Goal: Check status: Check status

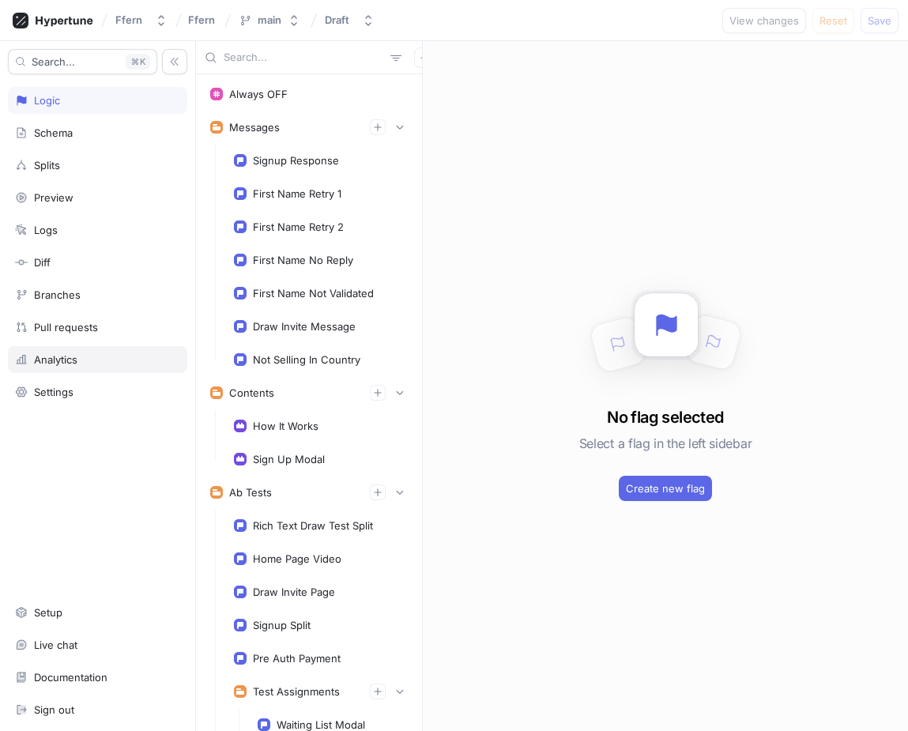
click at [102, 355] on div "Analytics" at bounding box center [97, 359] width 165 height 13
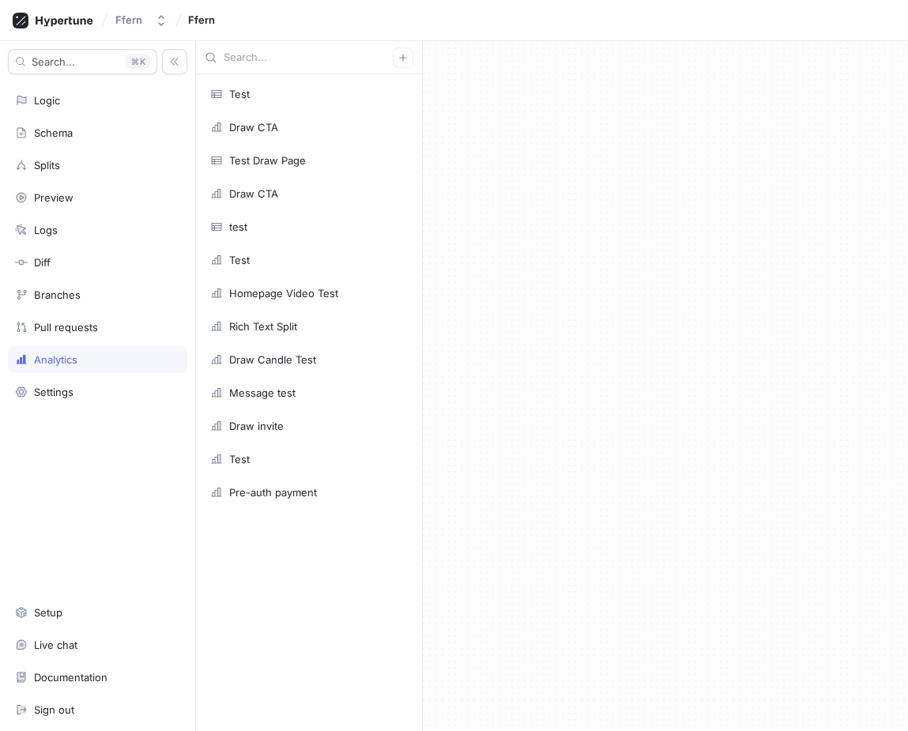
click at [557, 360] on div at bounding box center [665, 386] width 485 height 690
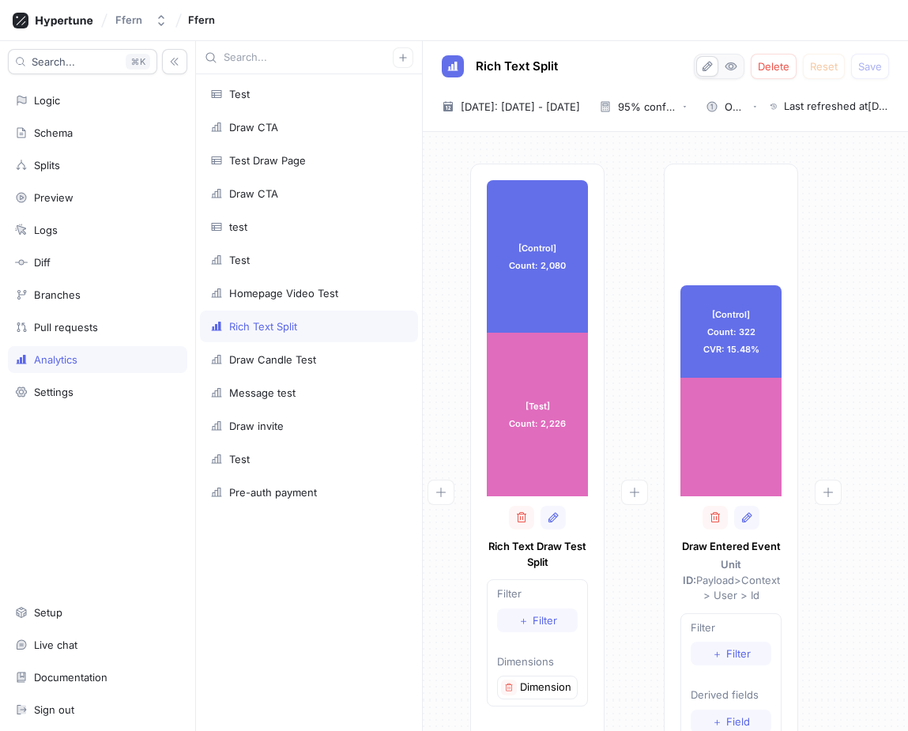
scroll to position [0, 25]
click at [568, 105] on span "Today: 17 Aug 2025 - 17 Aug 2025" at bounding box center [520, 107] width 119 height 16
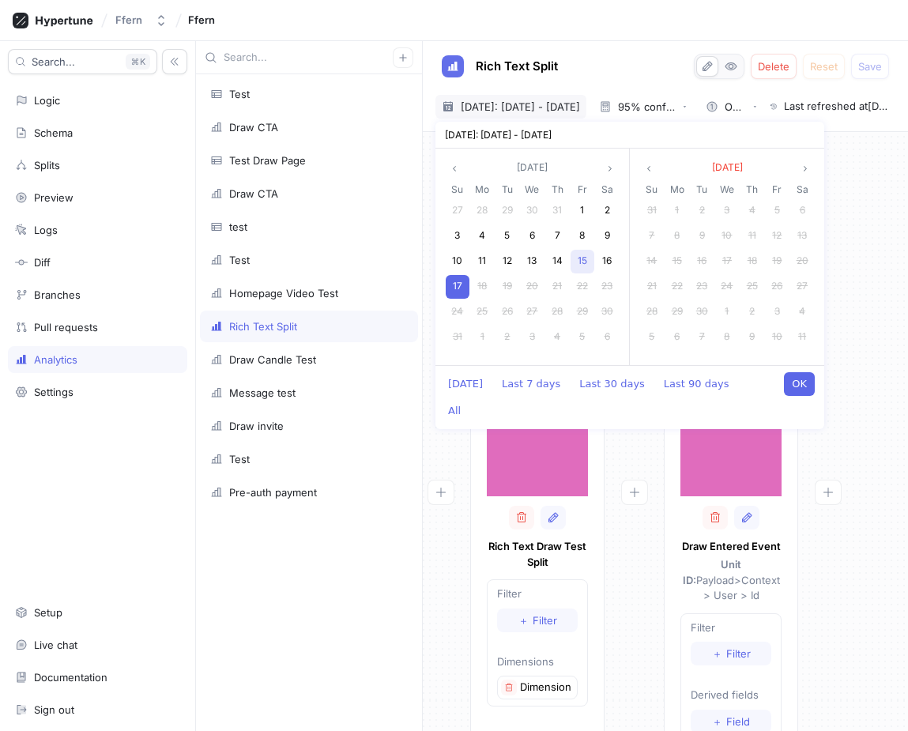
click at [589, 262] on div "15" at bounding box center [583, 262] width 24 height 24
click at [457, 286] on span "17" at bounding box center [457, 286] width 9 height 12
click at [609, 258] on span "16" at bounding box center [606, 261] width 9 height 12
click at [810, 383] on button "OK" at bounding box center [799, 384] width 31 height 24
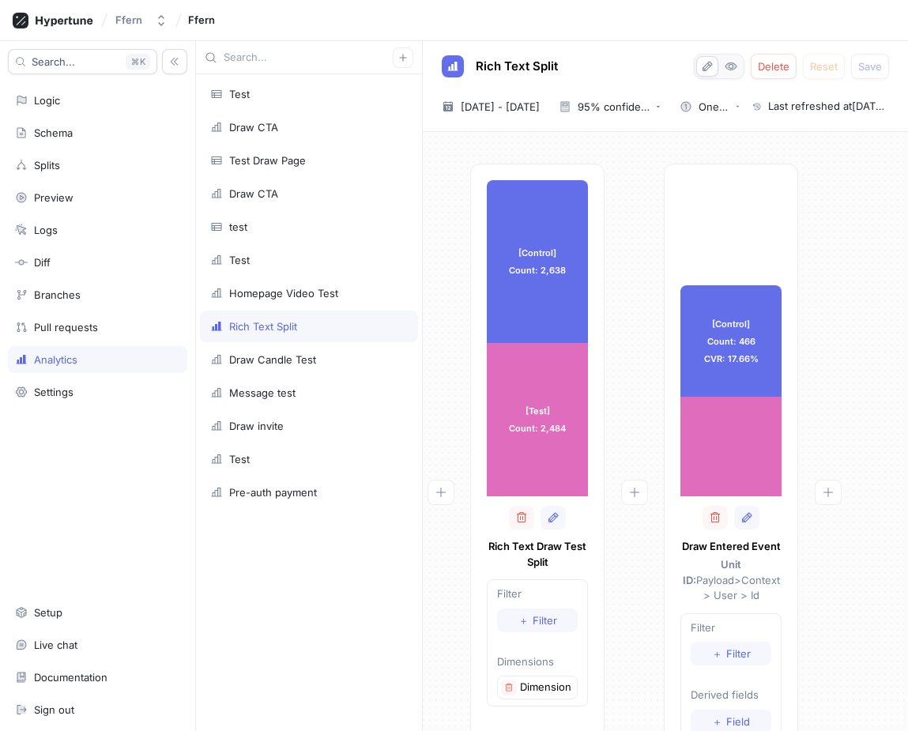
scroll to position [0, 25]
click at [540, 111] on span "16 Aug 2025 - 16 Aug 2025" at bounding box center [500, 107] width 79 height 16
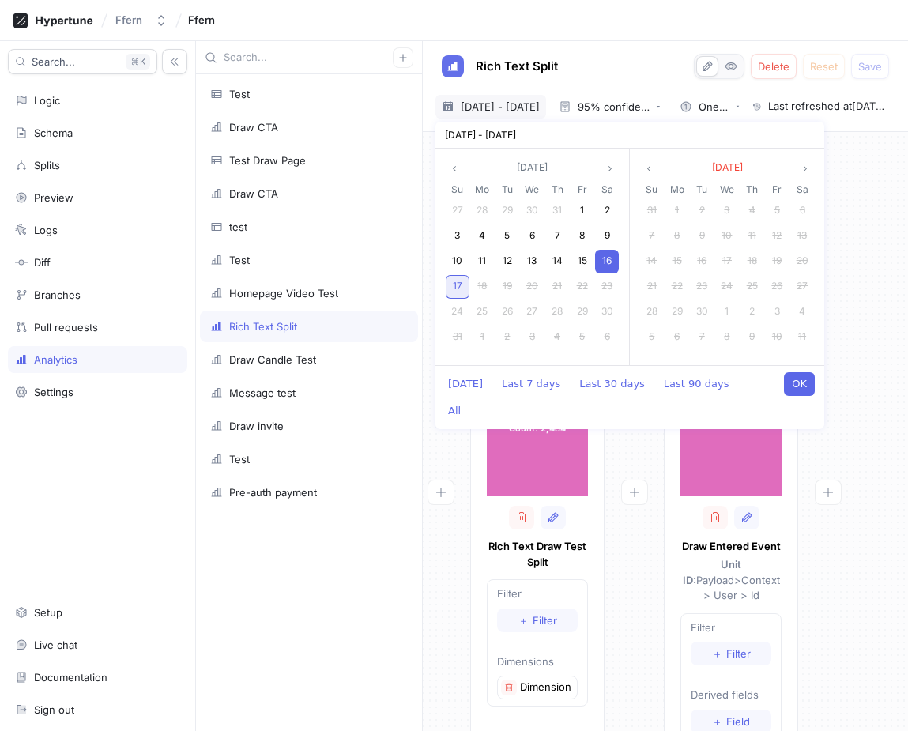
click at [461, 277] on div "17" at bounding box center [458, 287] width 24 height 24
click at [807, 383] on button "OK" at bounding box center [799, 384] width 31 height 24
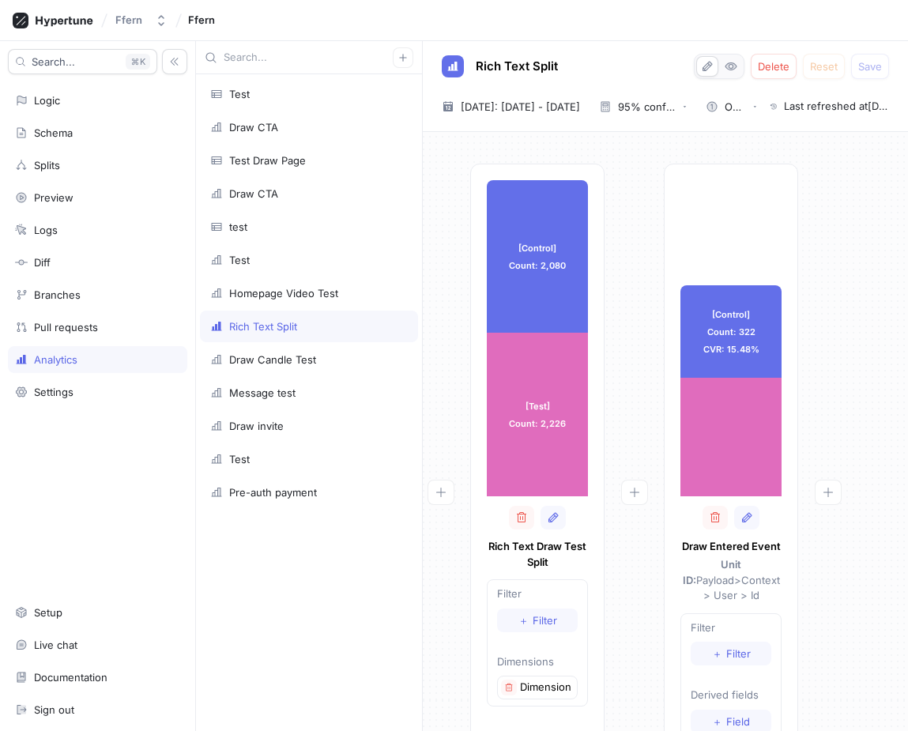
scroll to position [0, 25]
click at [546, 92] on div "Rich Text Split Delete Reset Save 2025-08-17 ~ 2025-08-17 Today: 17 Aug 2025 - …" at bounding box center [665, 86] width 485 height 91
click at [547, 110] on span "Today: 17 Aug 2025 - 17 Aug 2025" at bounding box center [520, 107] width 119 height 16
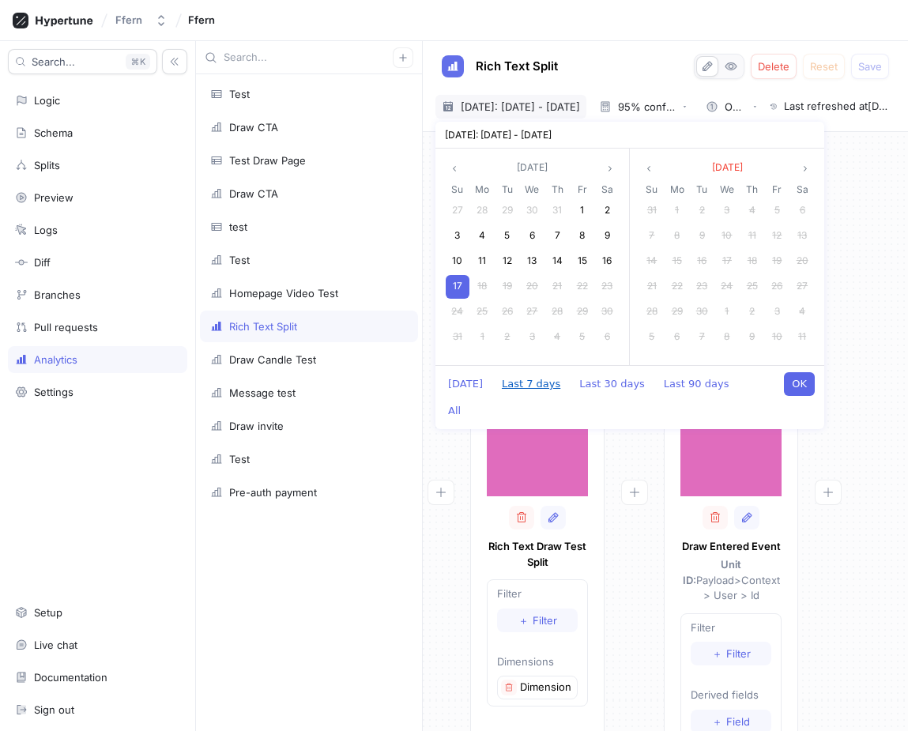
click at [545, 389] on button "Last 7 days" at bounding box center [531, 384] width 74 height 24
type input "2025-08-11 ~ 2025-08-17"
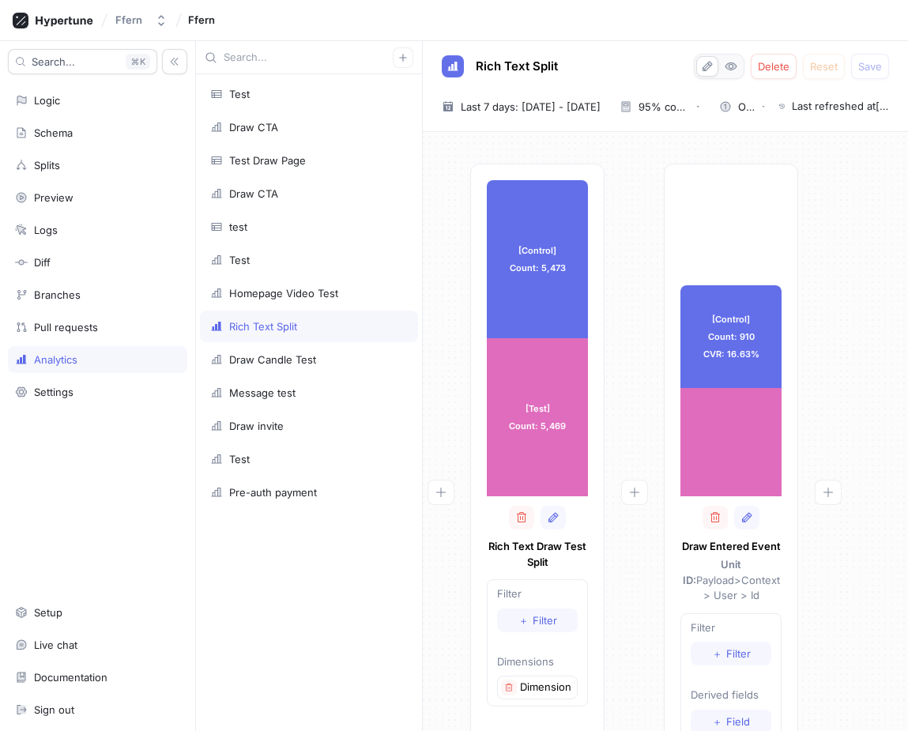
scroll to position [0, 25]
click at [690, 104] on div "95% confidence level" at bounding box center [664, 107] width 51 height 10
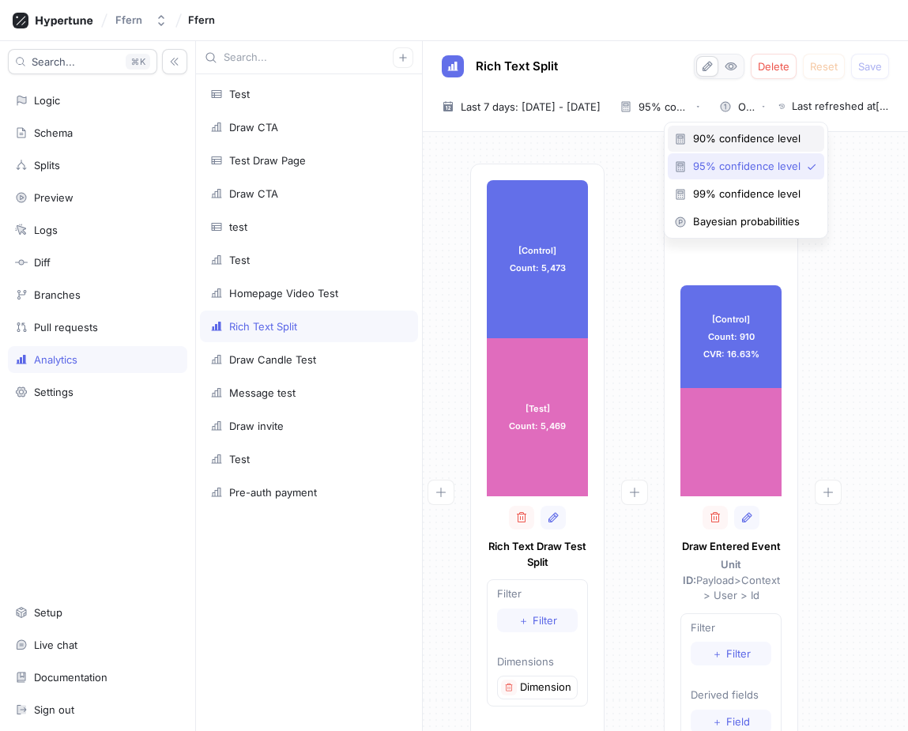
click at [712, 134] on span "90% confidence level" at bounding box center [751, 138] width 117 height 13
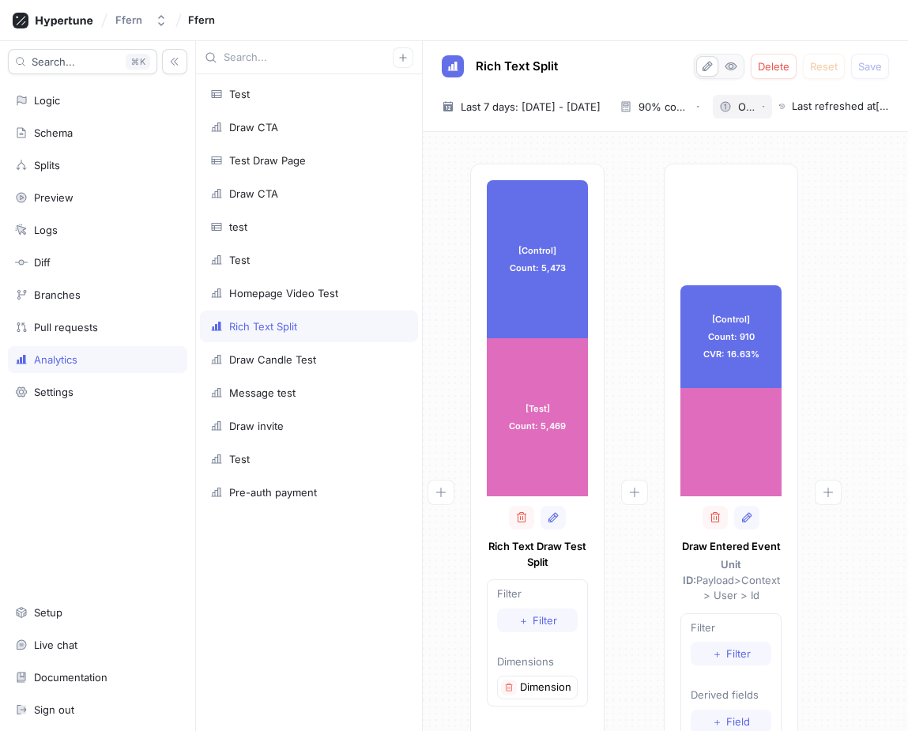
click at [732, 111] on icon "button" at bounding box center [725, 106] width 13 height 13
click at [772, 156] on div "Two-sided" at bounding box center [795, 166] width 101 height 26
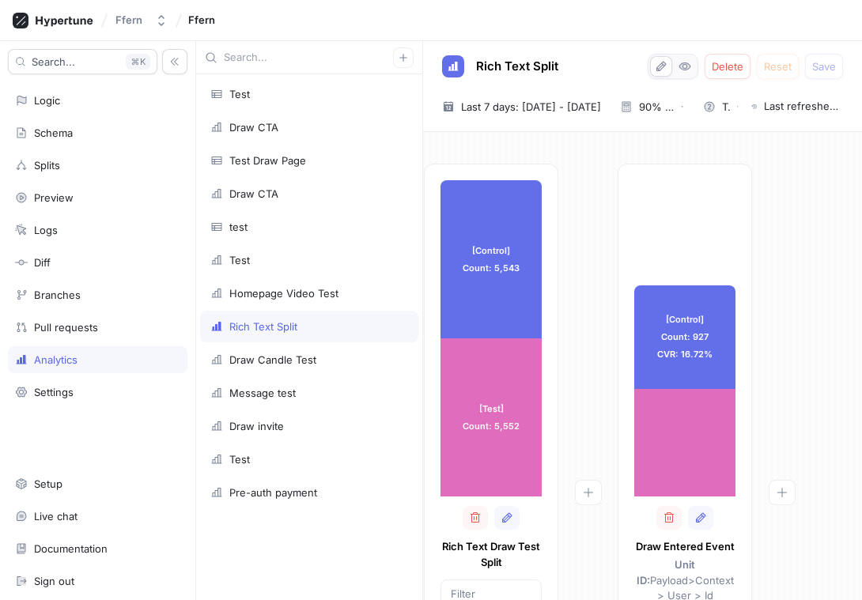
scroll to position [0, 71]
click at [674, 106] on div "95% confidence level" at bounding box center [657, 107] width 36 height 10
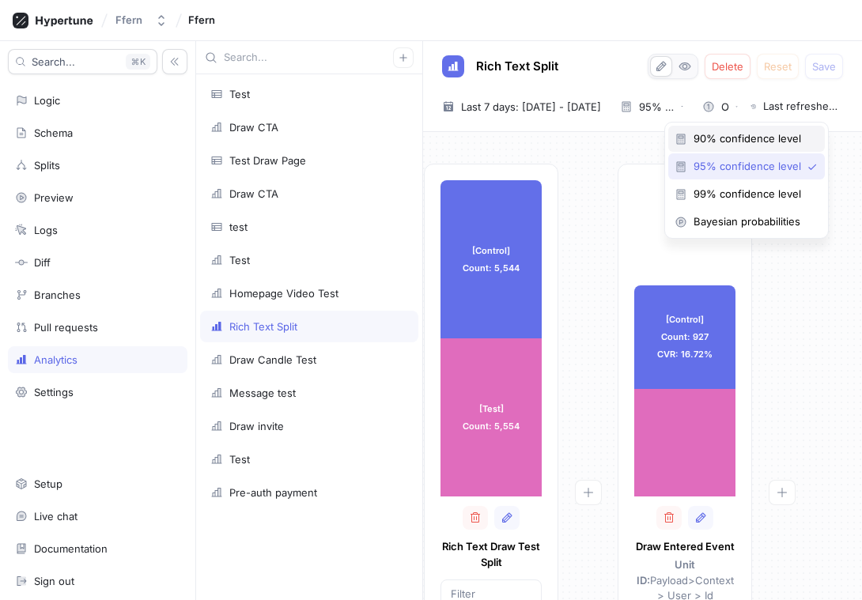
click at [711, 142] on span "90% confidence level" at bounding box center [751, 138] width 117 height 13
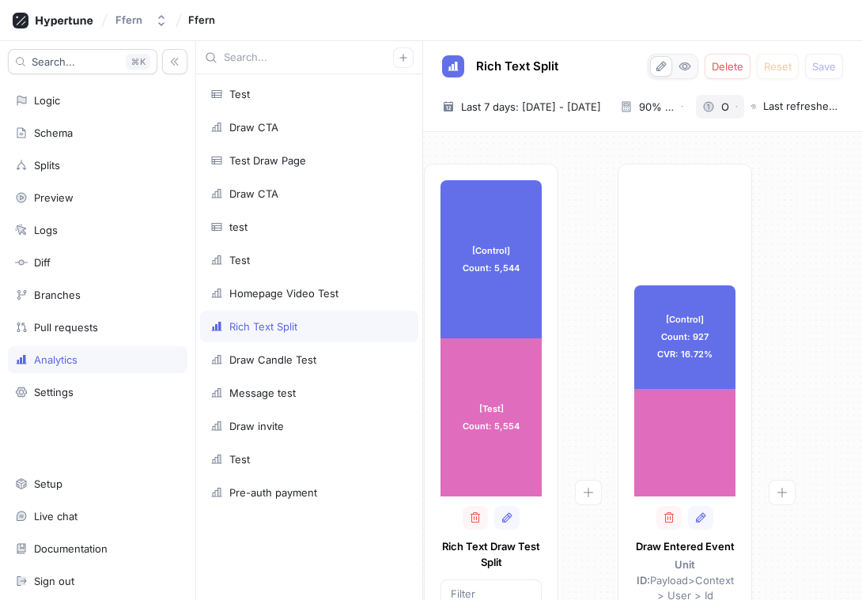
click at [714, 111] on icon "button" at bounding box center [709, 107] width 10 height 10
click at [757, 159] on div "Two-sided" at bounding box center [776, 166] width 101 height 26
click at [524, 102] on span "Last 7 days: 11 Aug 2025 - 17 Aug 2025" at bounding box center [531, 107] width 140 height 16
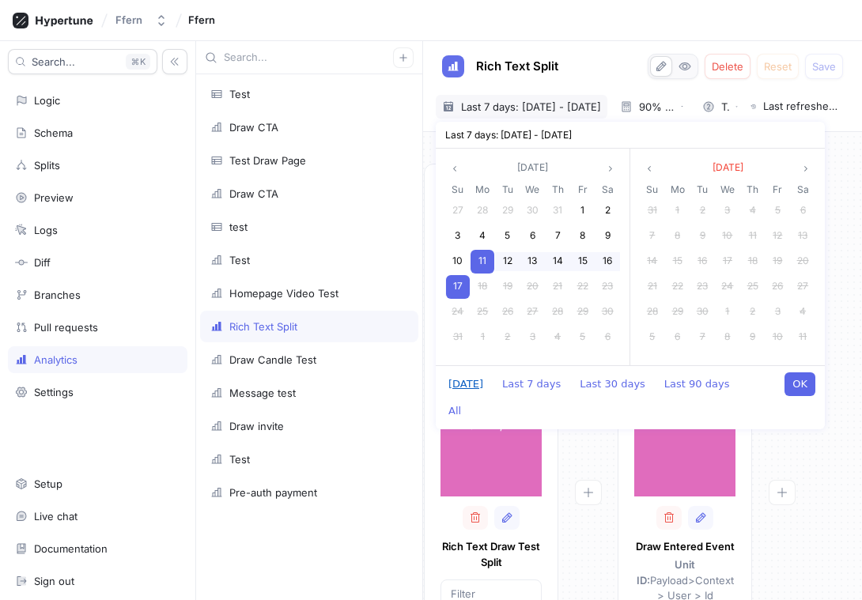
click at [458, 379] on button "Today" at bounding box center [465, 384] width 51 height 24
type input "2025-08-17 ~ 2025-08-17"
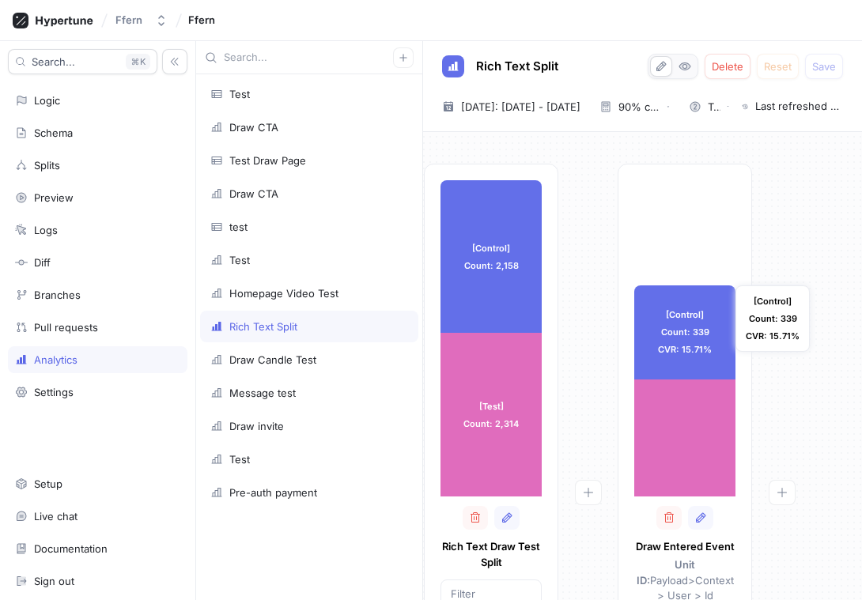
scroll to position [0, 71]
